Goal: Information Seeking & Learning: Find specific fact

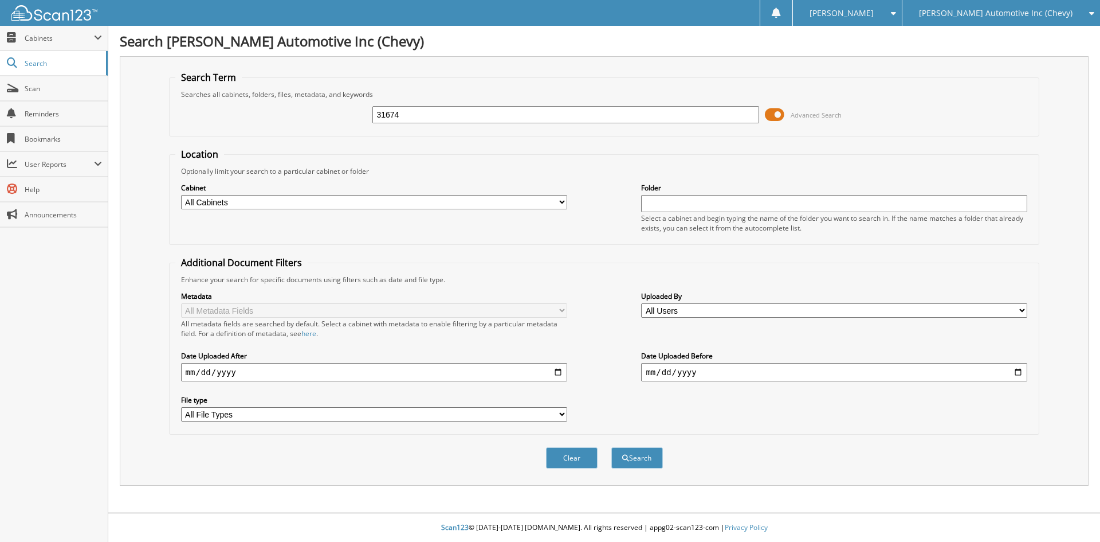
type input "31674"
click at [612, 447] on button "Search" at bounding box center [638, 457] width 52 height 21
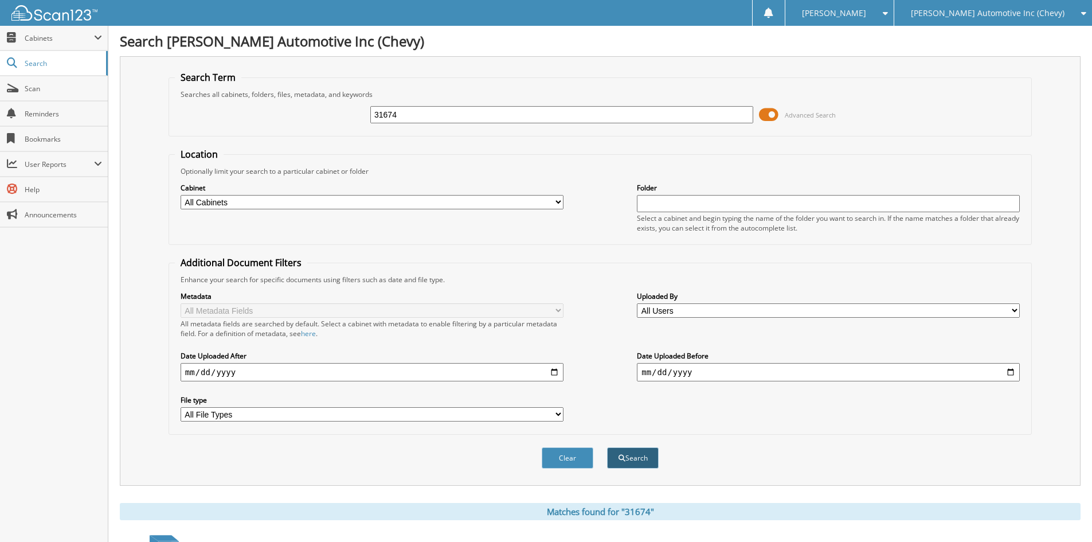
click at [624, 457] on button "Search" at bounding box center [633, 457] width 52 height 21
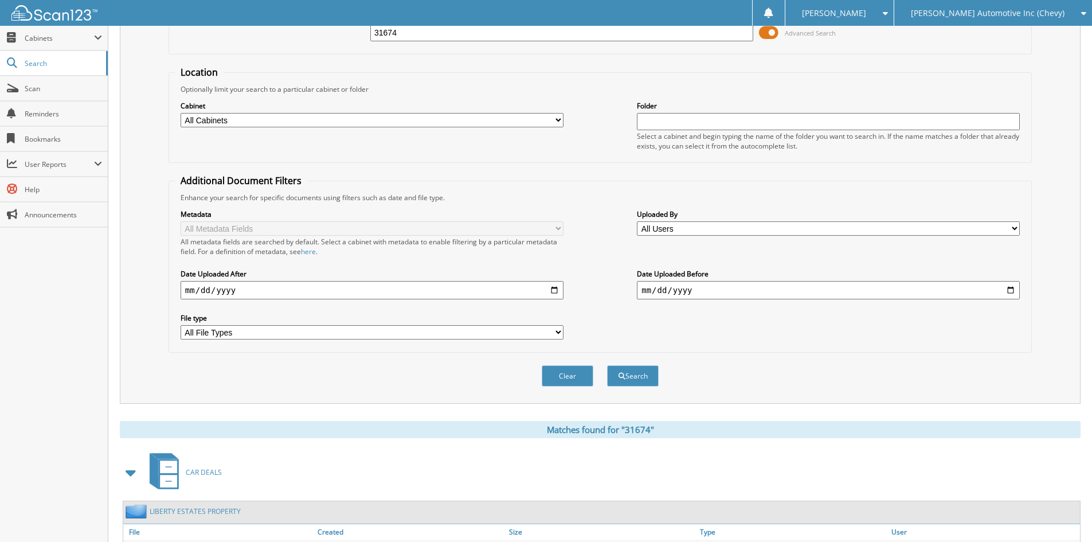
scroll to position [229, 0]
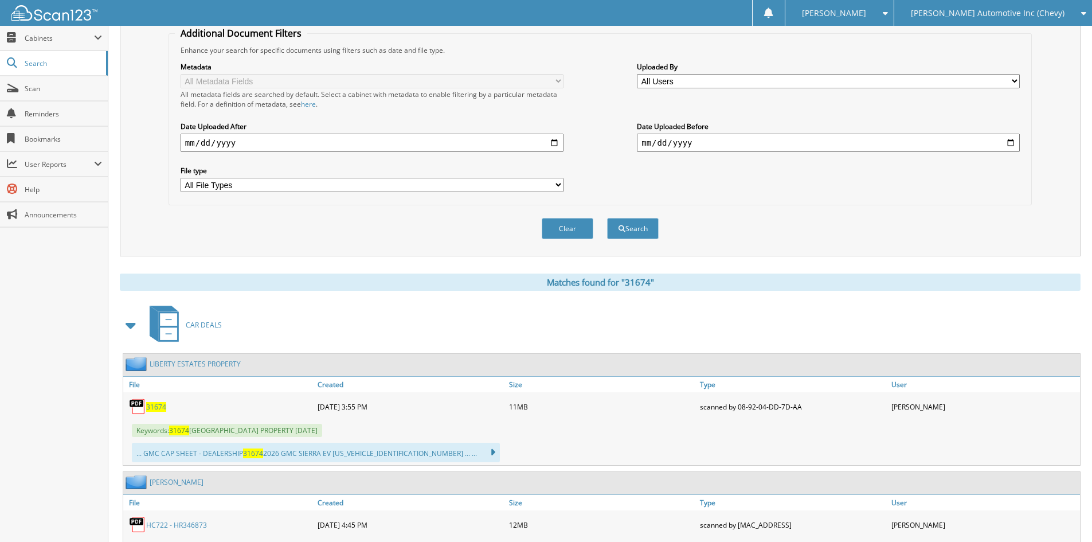
click at [154, 404] on span "31674" at bounding box center [156, 407] width 20 height 10
click at [152, 406] on span "31674" at bounding box center [156, 407] width 20 height 10
click at [156, 407] on span "31674" at bounding box center [156, 407] width 20 height 10
